Goal: Task Accomplishment & Management: Manage account settings

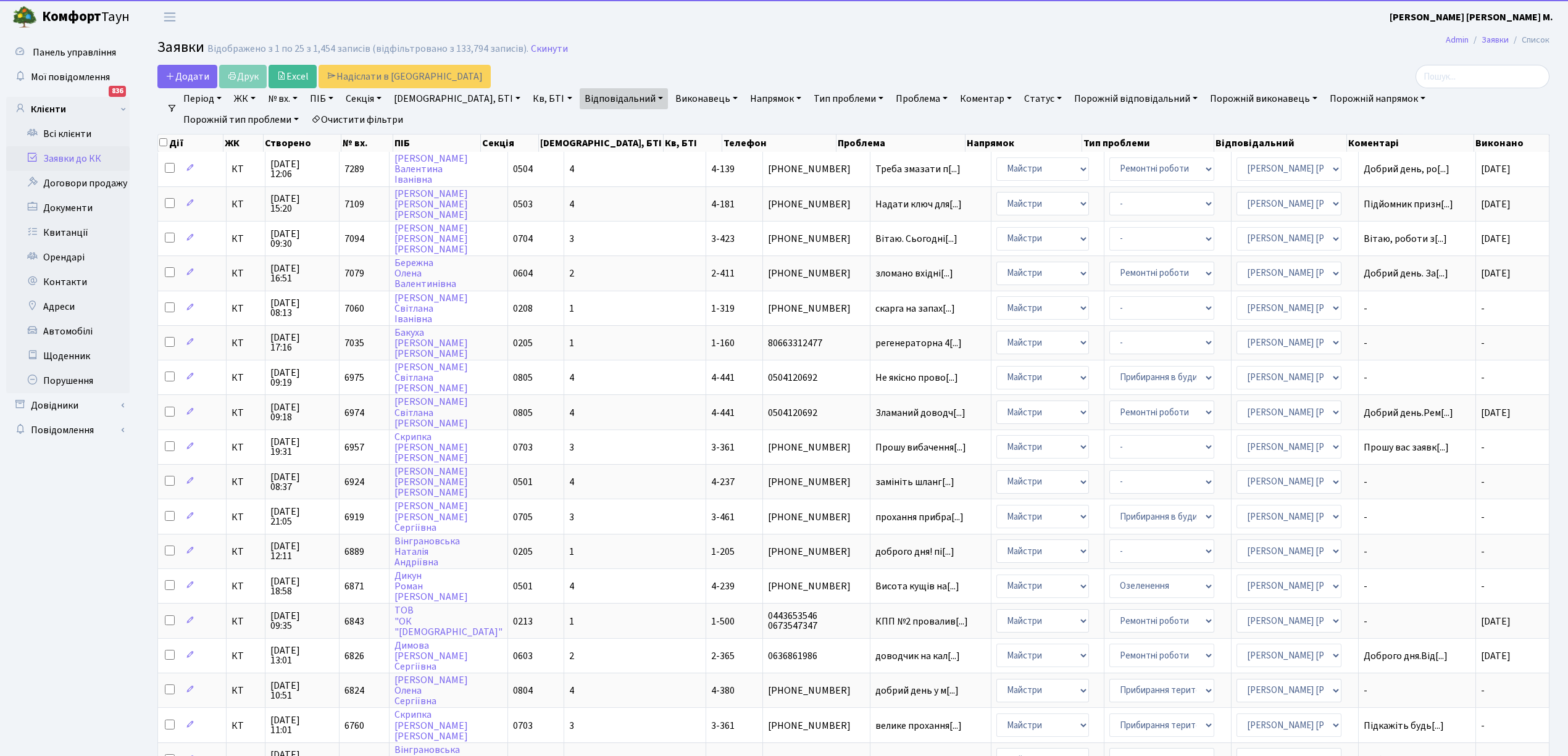
select select "25"
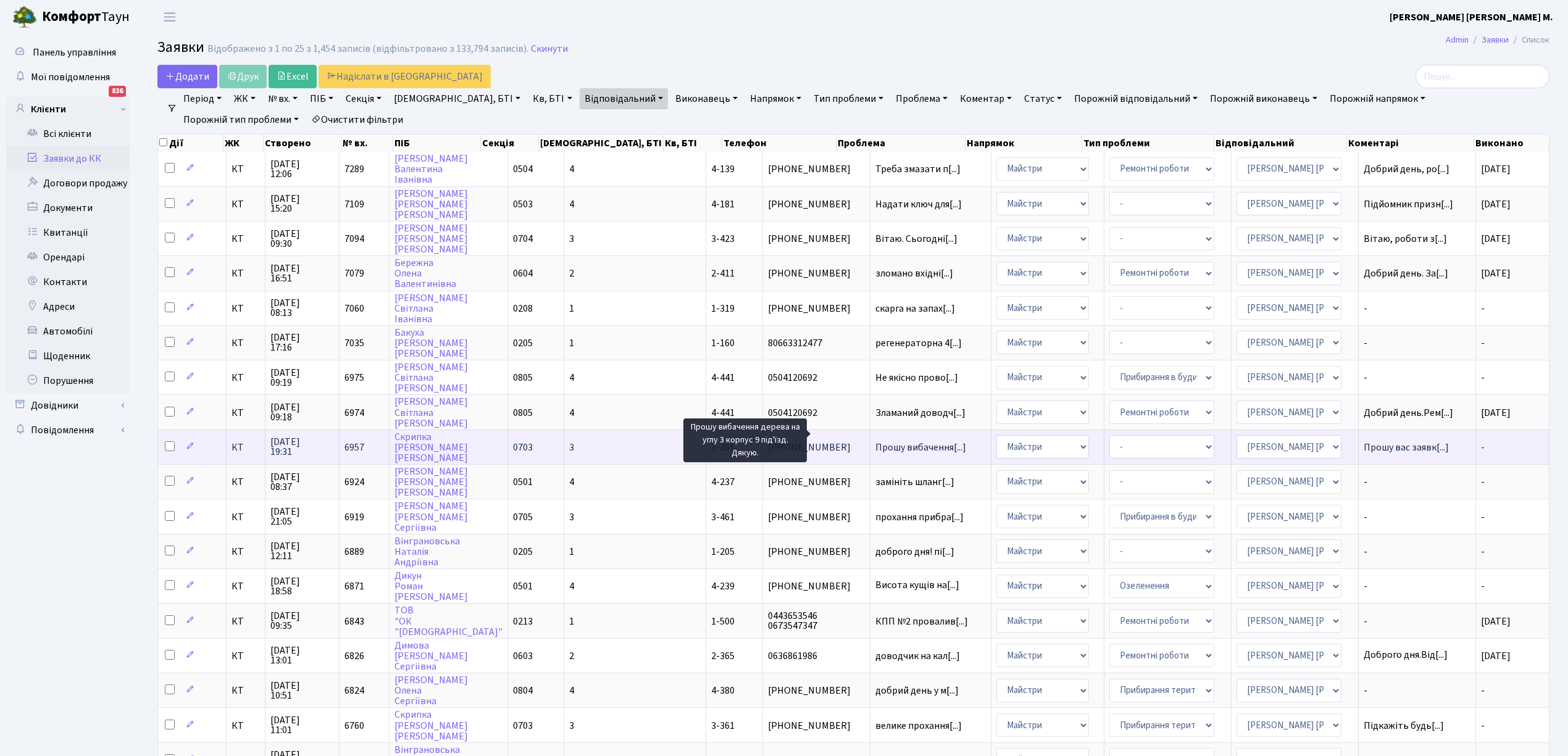
click at [875, 440] on span "Прошу вибачення[...]" at bounding box center [921, 447] width 91 height 13
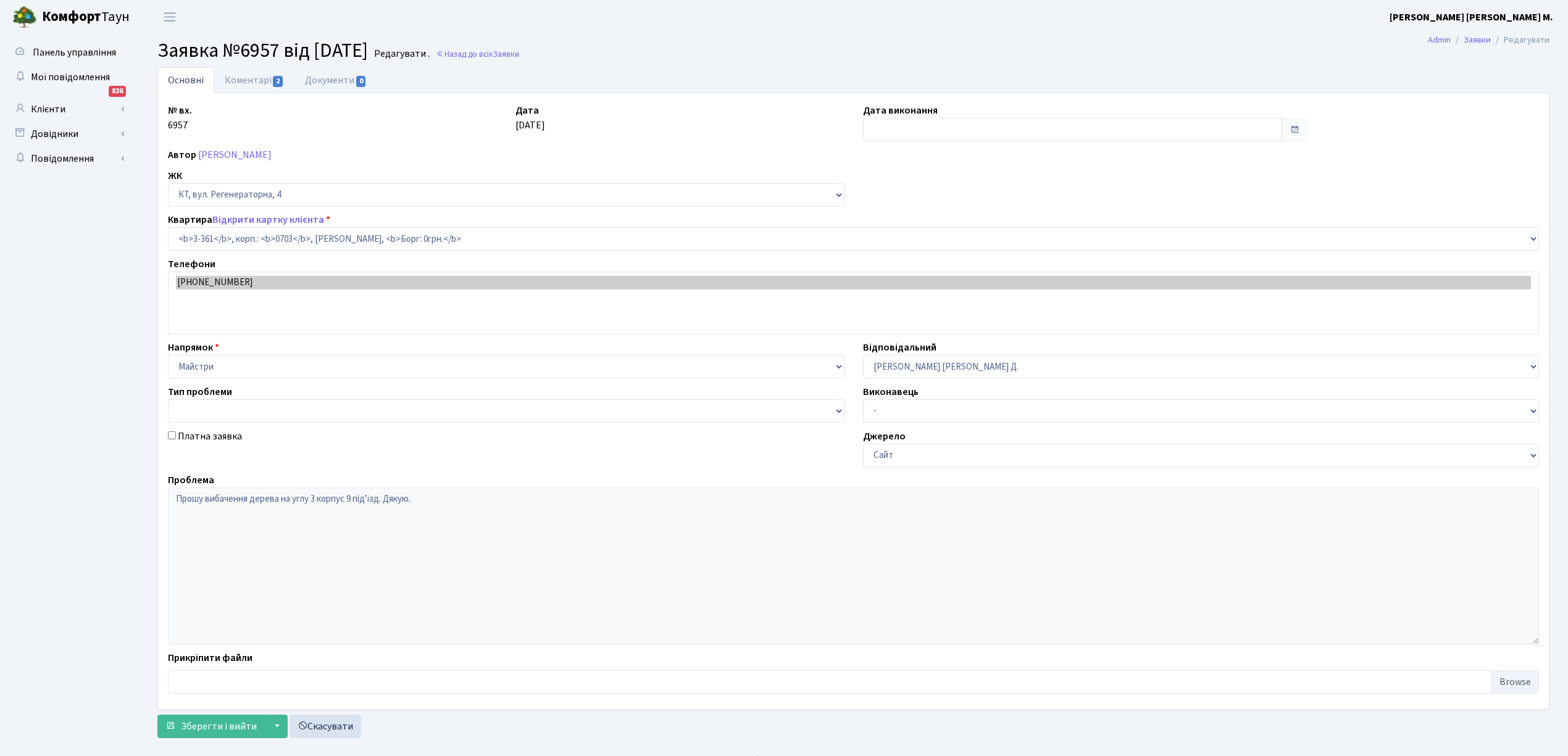
select select "1579"
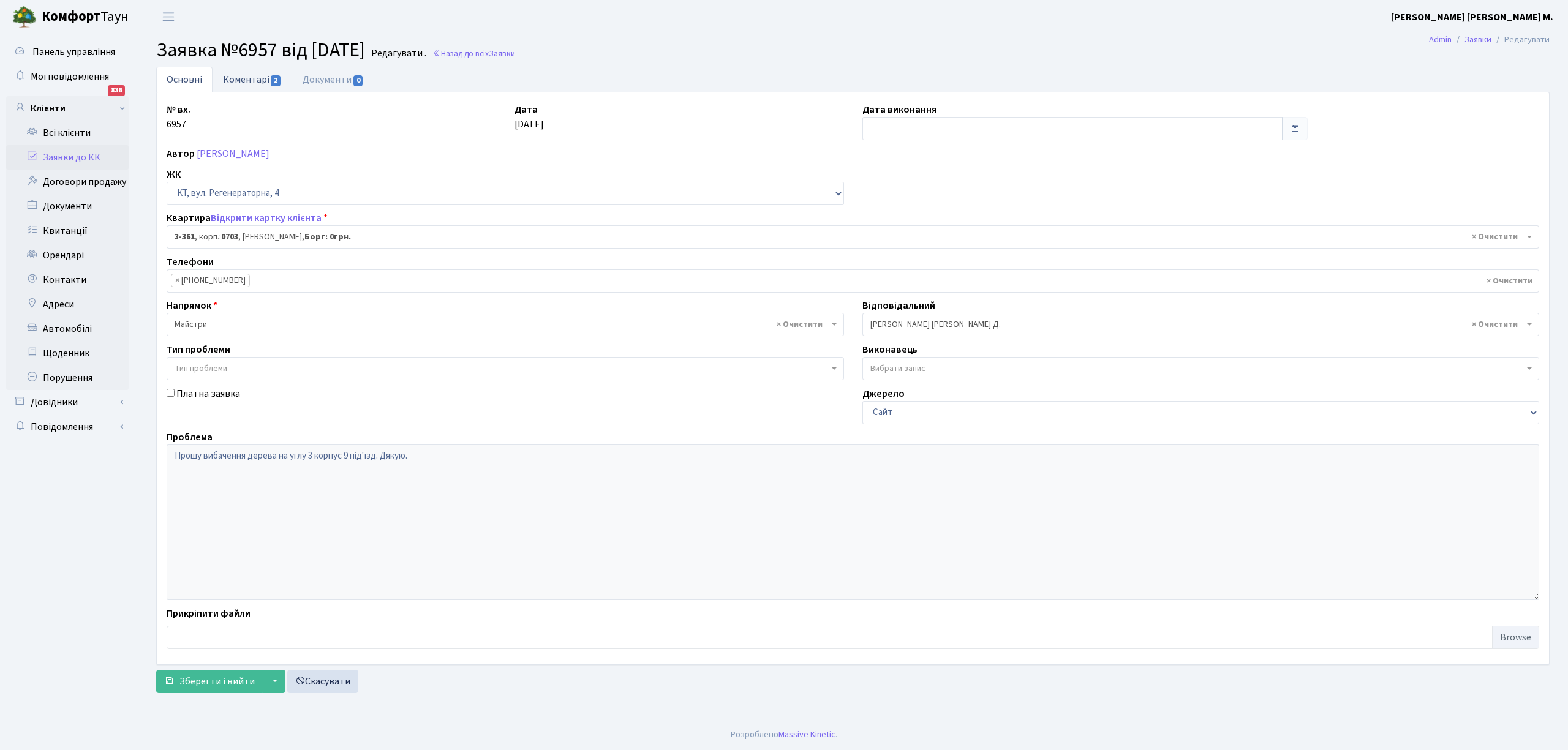
click at [227, 81] on link "Коментарі 2" at bounding box center [252, 79] width 80 height 25
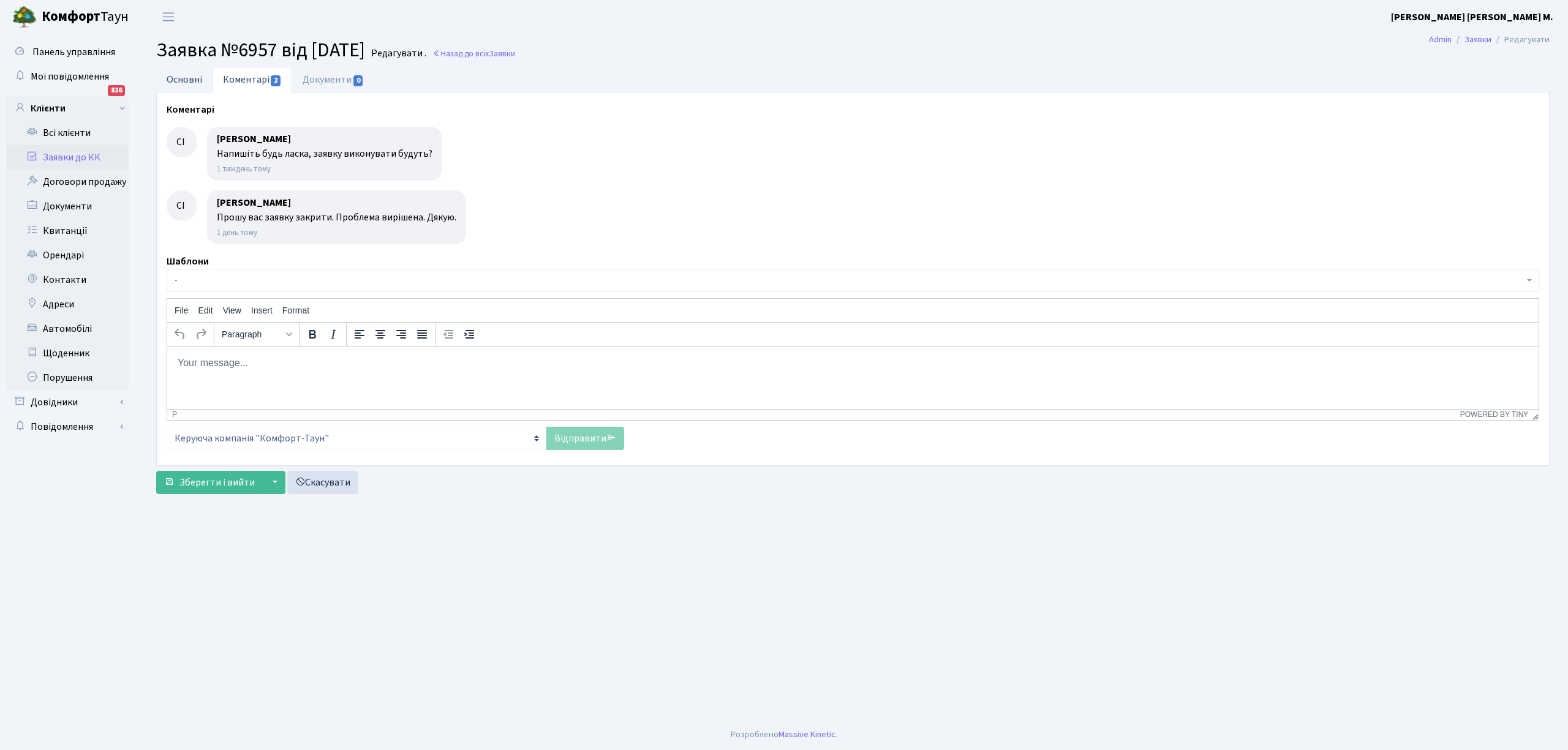
click at [172, 85] on link "Основні" at bounding box center [184, 79] width 56 height 25
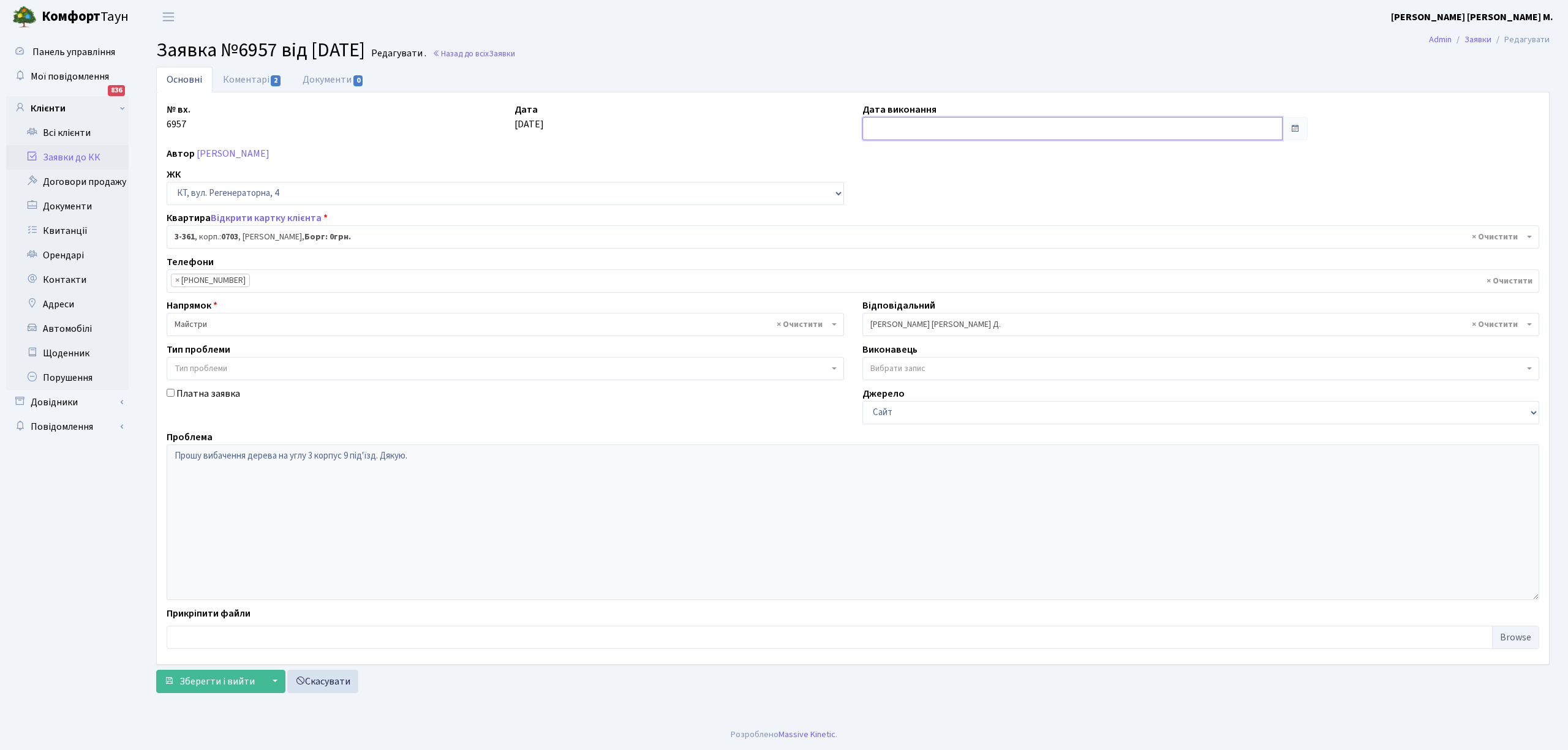
click at [877, 130] on input "text" at bounding box center [1072, 128] width 420 height 23
click at [934, 228] on td "14" at bounding box center [930, 228] width 18 height 18
type input "[DATE]"
click at [207, 683] on span "Зберегти і вийти" at bounding box center [217, 681] width 76 height 13
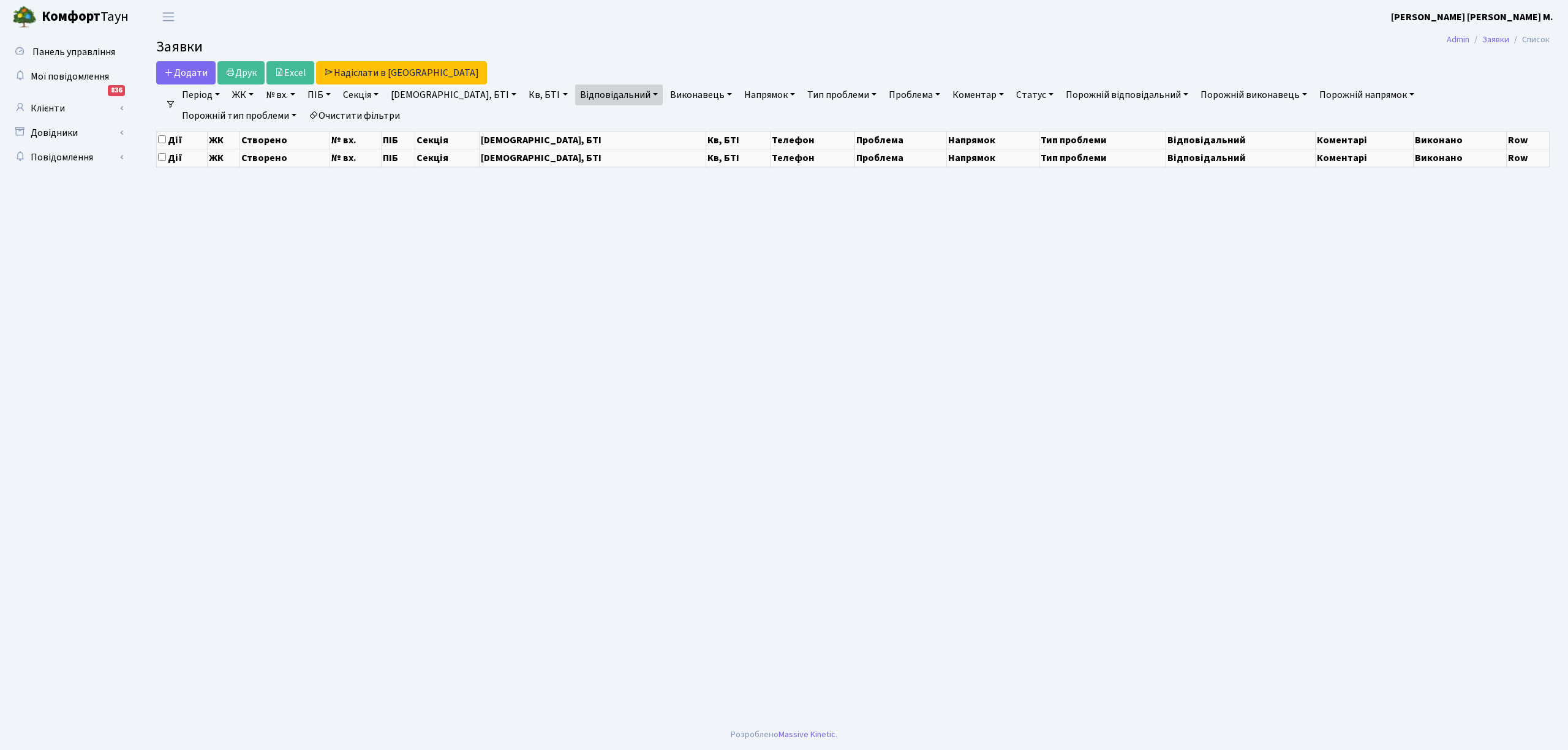
select select "25"
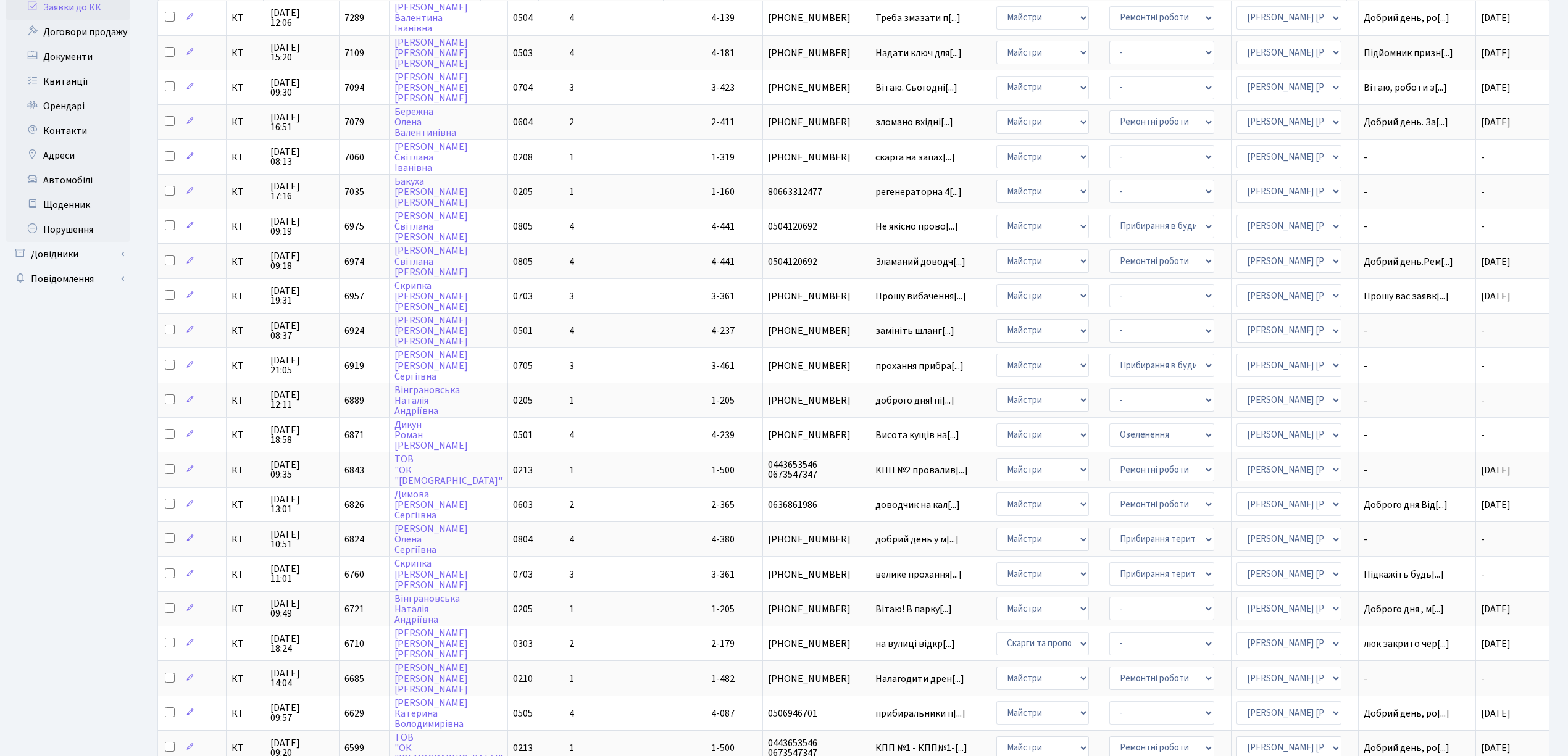
scroll to position [247, 0]
